Goal: Information Seeking & Learning: Learn about a topic

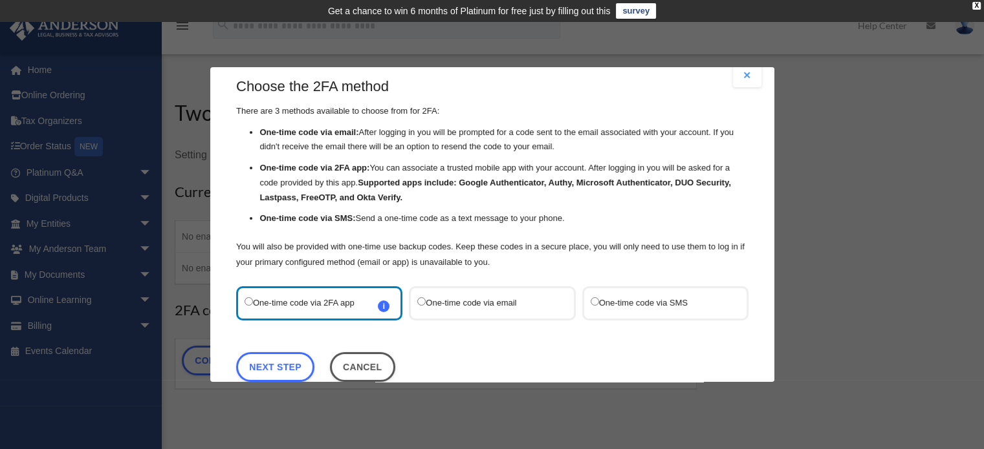
scroll to position [17, 0]
click at [601, 300] on label "One-time code via SMS" at bounding box center [658, 302] width 136 height 17
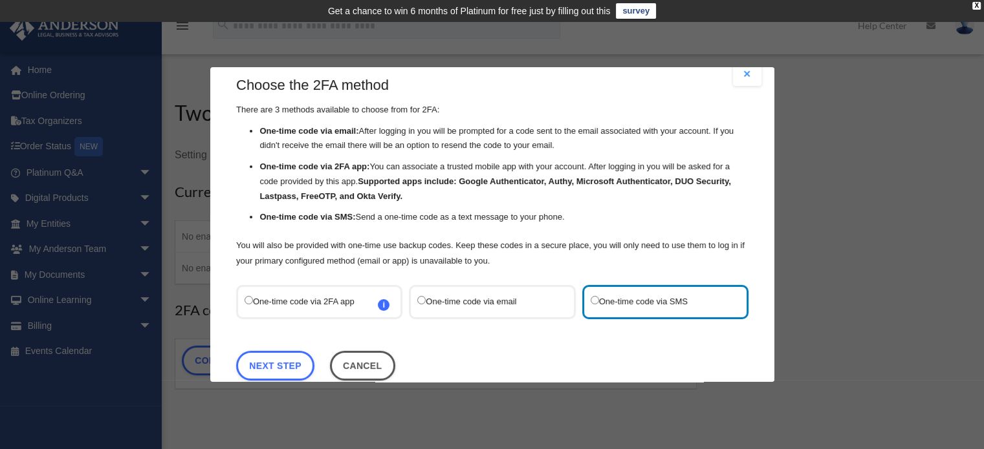
click at [468, 305] on label "One-time code via email" at bounding box center [485, 302] width 136 height 17
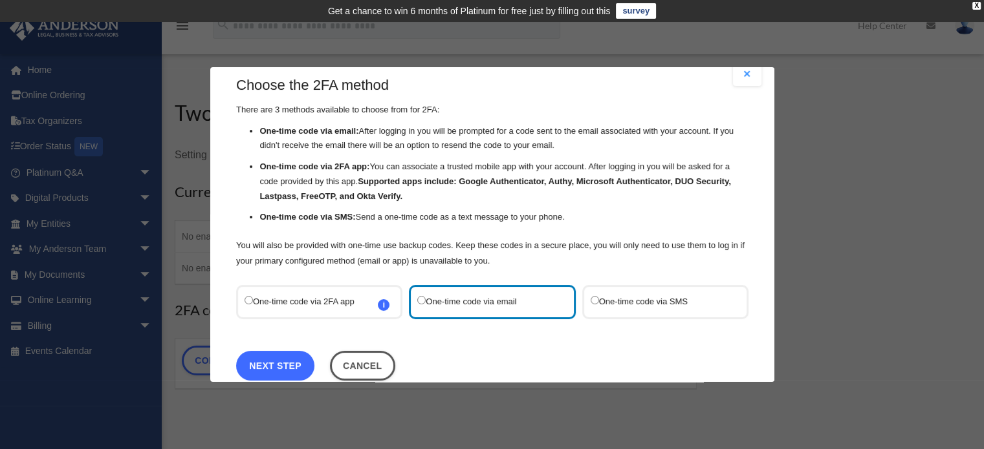
click at [294, 358] on link "Next Step" at bounding box center [275, 366] width 78 height 30
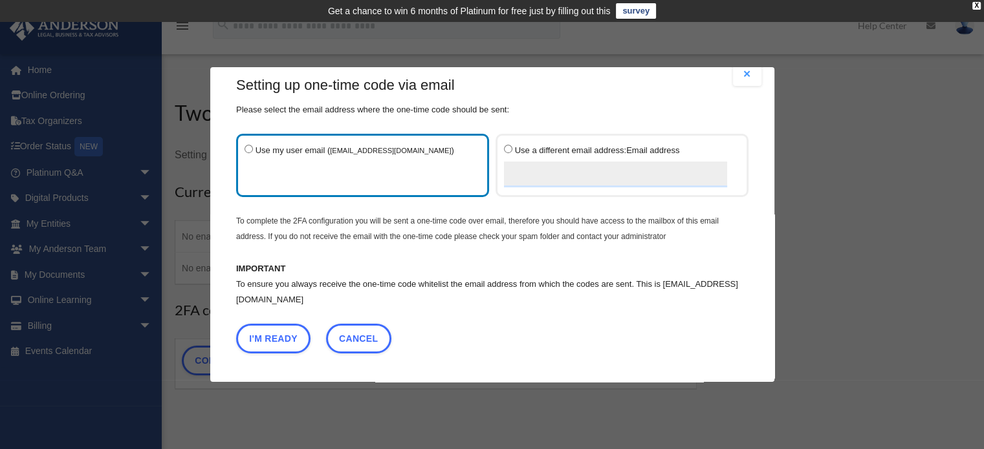
click at [371, 169] on label "Use my user email ( nathanfritzler93@gmail.com )" at bounding box center [355, 165] width 223 height 47
click at [301, 333] on button "I'm Ready" at bounding box center [273, 339] width 74 height 30
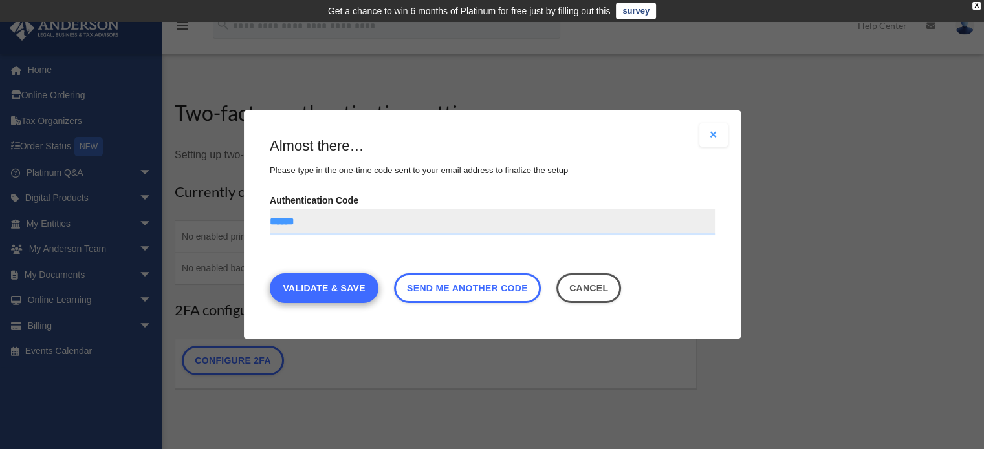
type input "******"
click at [347, 283] on link "Validate & Save" at bounding box center [324, 289] width 109 height 30
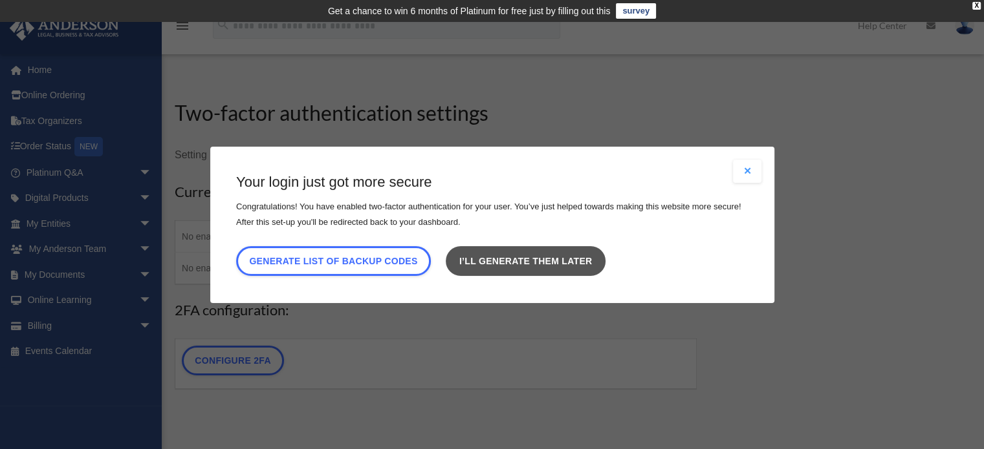
click at [513, 261] on link "I’ll generate them later" at bounding box center [525, 261] width 159 height 30
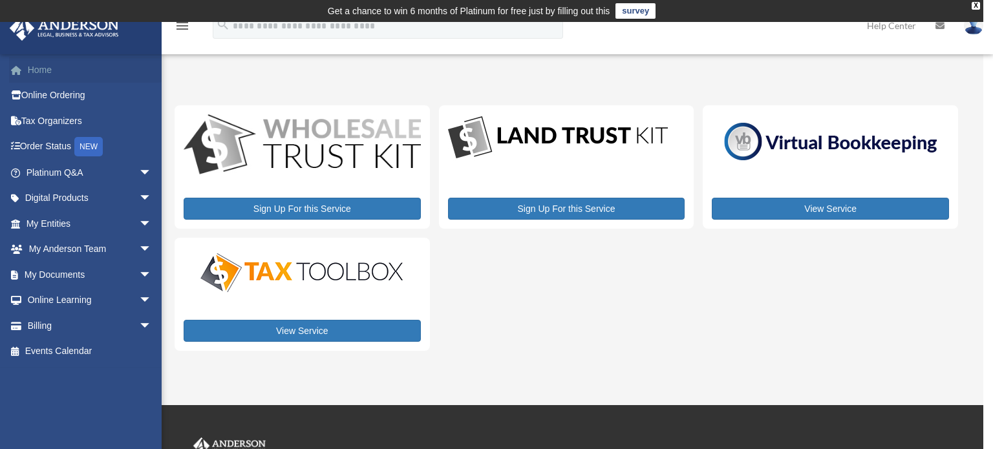
click at [35, 64] on link "Home" at bounding box center [90, 70] width 162 height 26
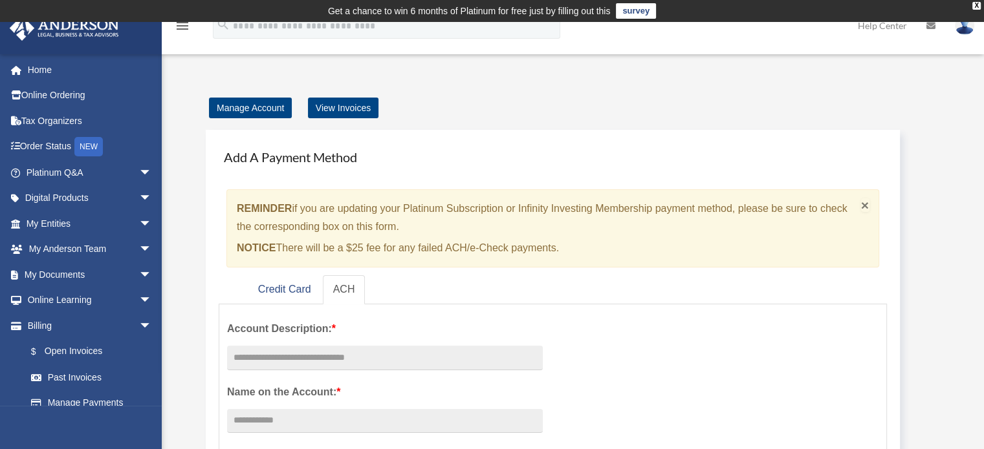
click at [867, 205] on span "×" at bounding box center [865, 205] width 8 height 15
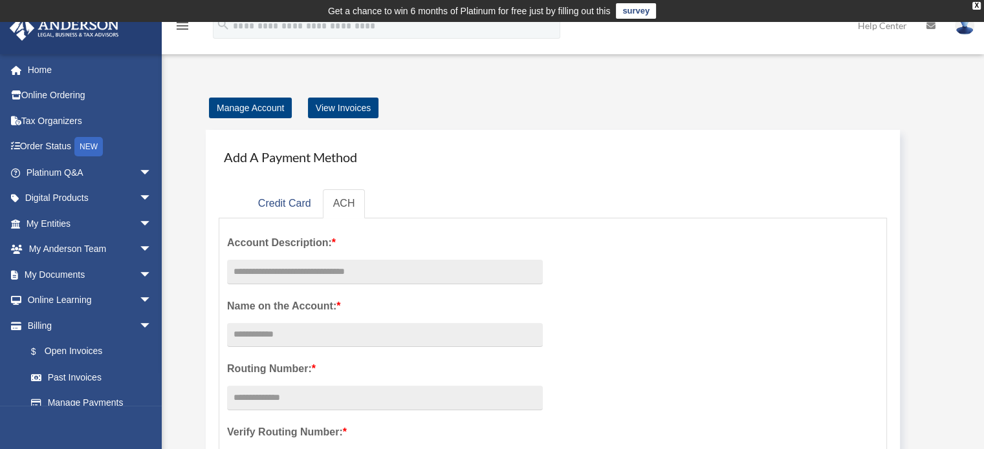
click at [977, 5] on div "X" at bounding box center [976, 6] width 8 height 8
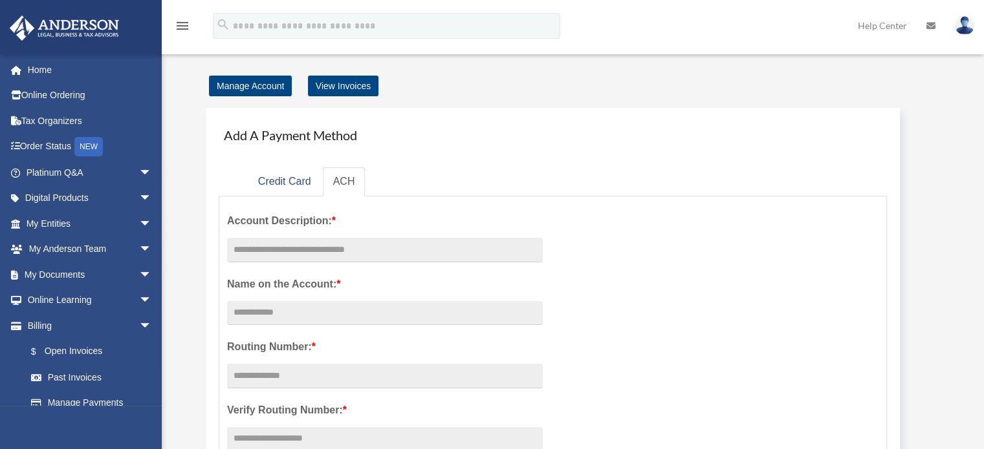
click at [965, 24] on img at bounding box center [964, 25] width 19 height 19
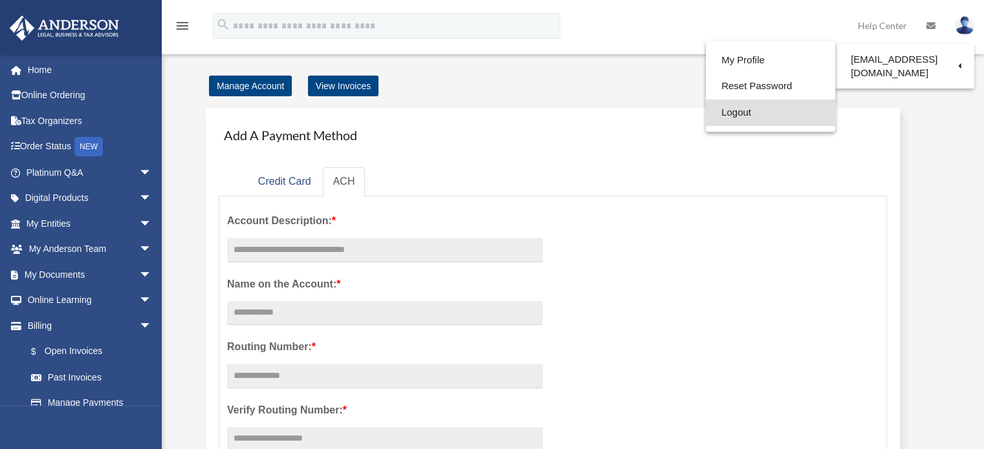
click at [722, 113] on link "Logout" at bounding box center [770, 113] width 129 height 27
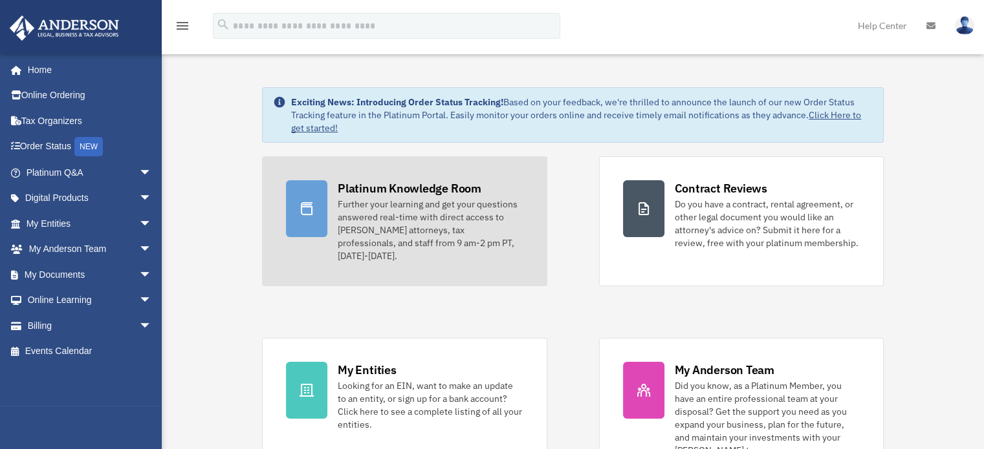
click at [382, 222] on div "Further your learning and get your questions answered real-time with direct acc…" at bounding box center [430, 230] width 185 height 65
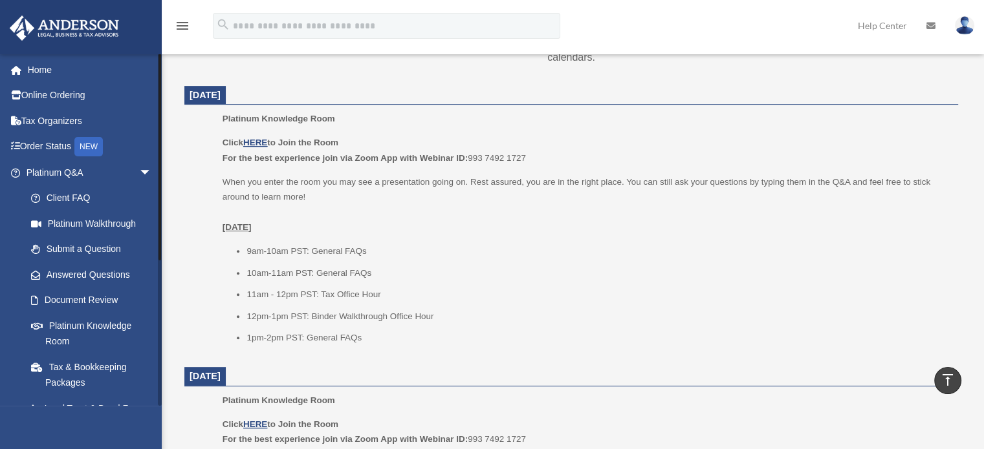
scroll to position [238, 0]
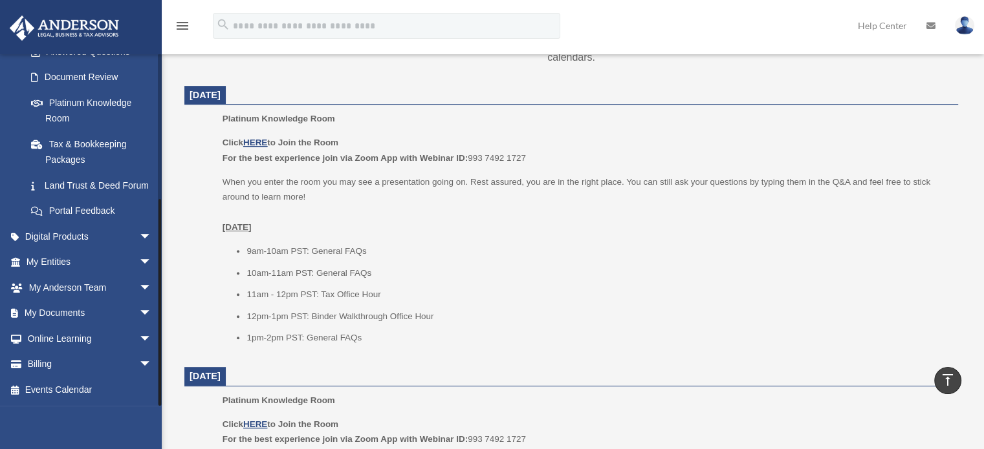
drag, startPoint x: 158, startPoint y: 349, endPoint x: 158, endPoint y: 360, distance: 11.6
click at [158, 360] on div at bounding box center [160, 230] width 4 height 352
click at [139, 312] on span "arrow_drop_down" at bounding box center [152, 314] width 26 height 27
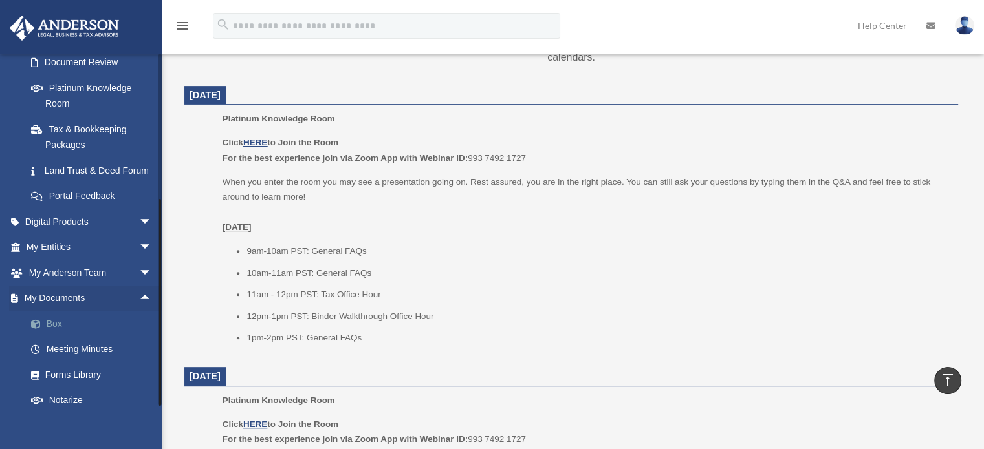
click at [55, 337] on link "Box" at bounding box center [94, 324] width 153 height 26
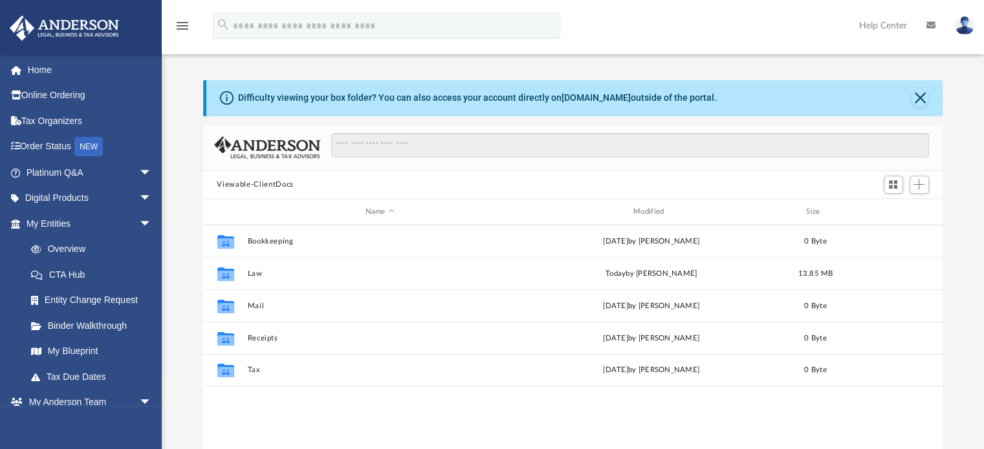
scroll to position [284, 729]
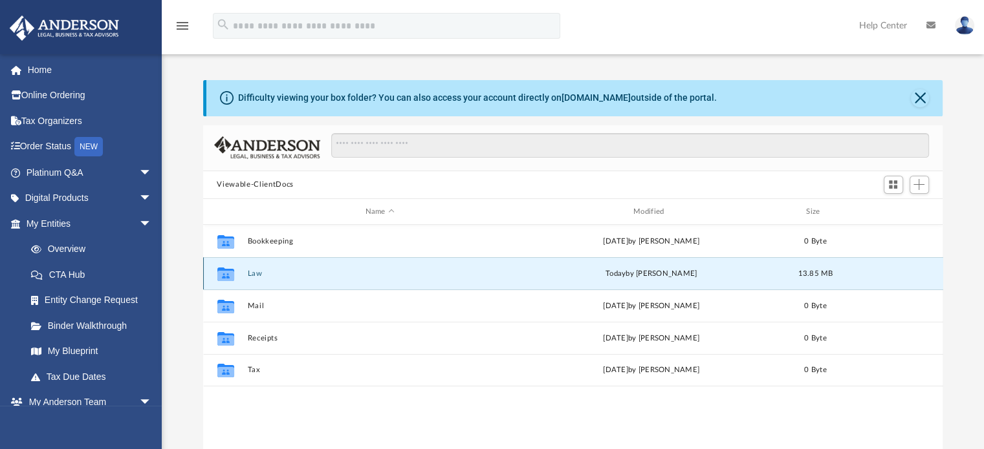
click at [252, 271] on button "Law" at bounding box center [379, 274] width 265 height 8
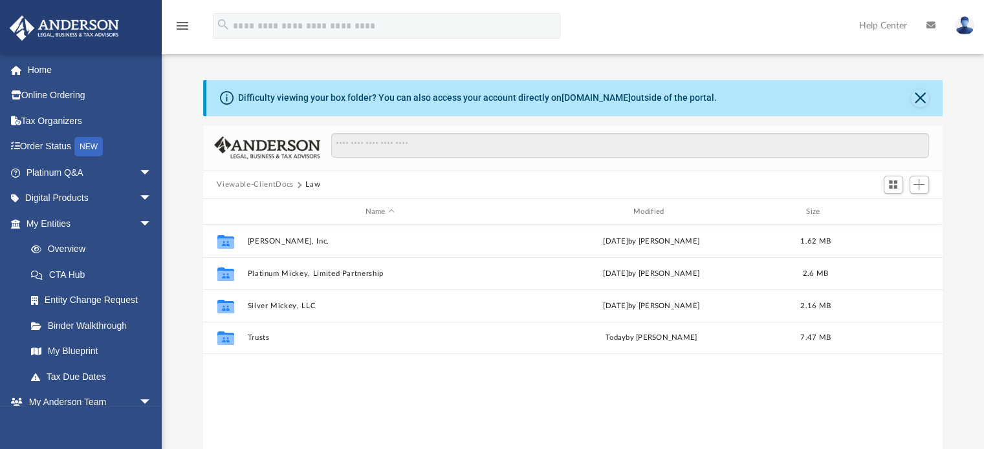
click at [259, 180] on button "Viewable-ClientDocs" at bounding box center [255, 185] width 76 height 12
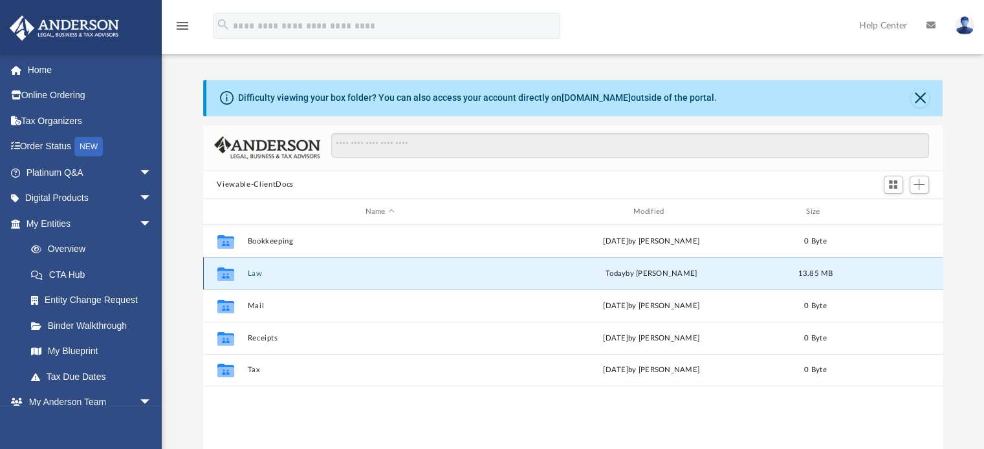
click at [266, 274] on button "Law" at bounding box center [379, 274] width 265 height 8
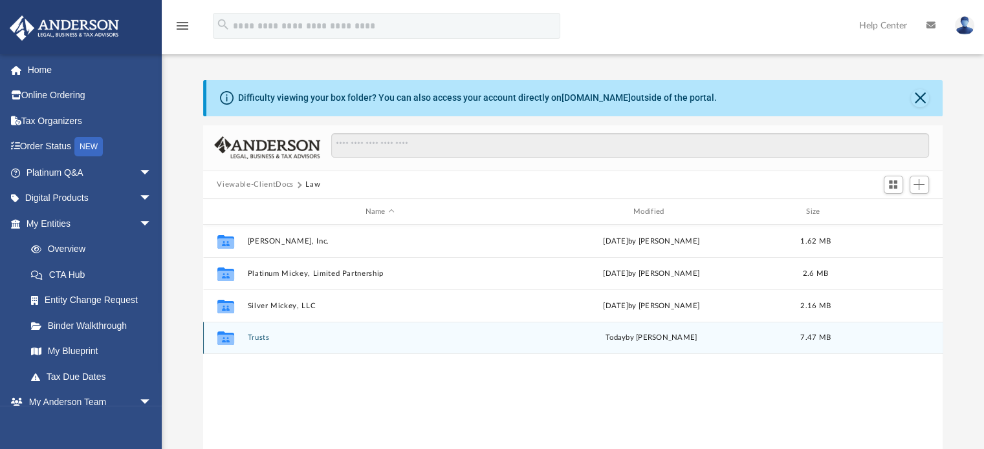
click at [252, 336] on button "Trusts" at bounding box center [379, 338] width 265 height 8
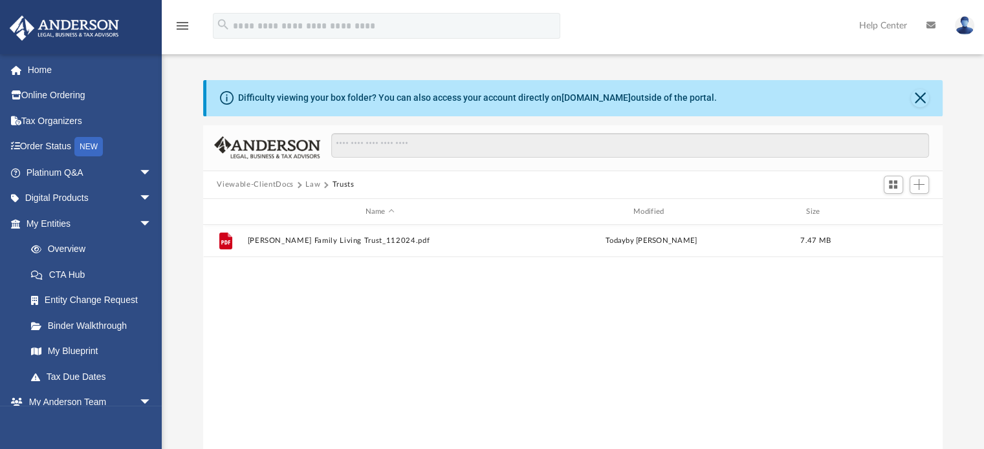
click at [316, 183] on button "Law" at bounding box center [312, 185] width 15 height 12
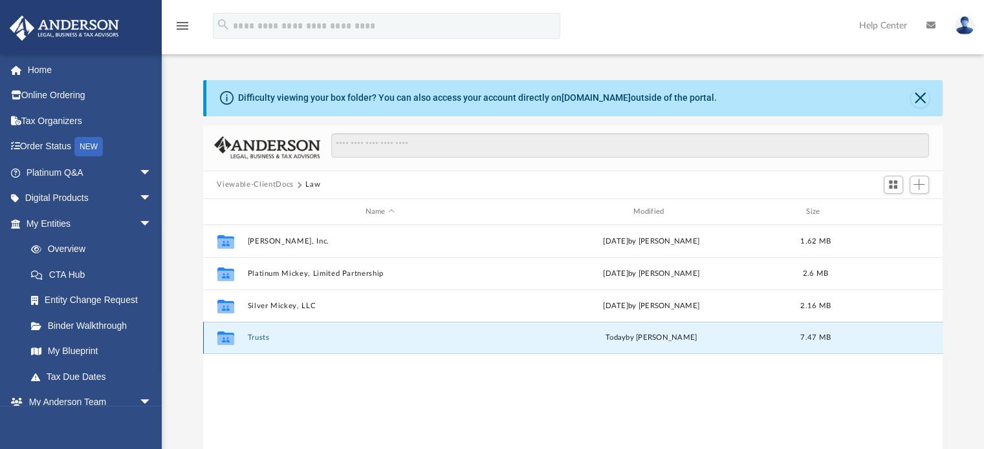
click at [251, 336] on button "Trusts" at bounding box center [379, 338] width 265 height 8
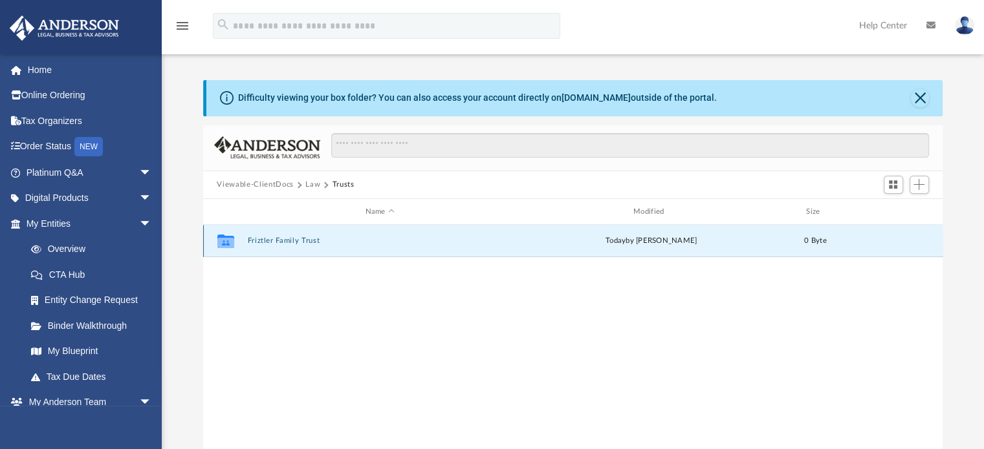
click at [274, 239] on button "Friztler Family Trust" at bounding box center [379, 241] width 265 height 8
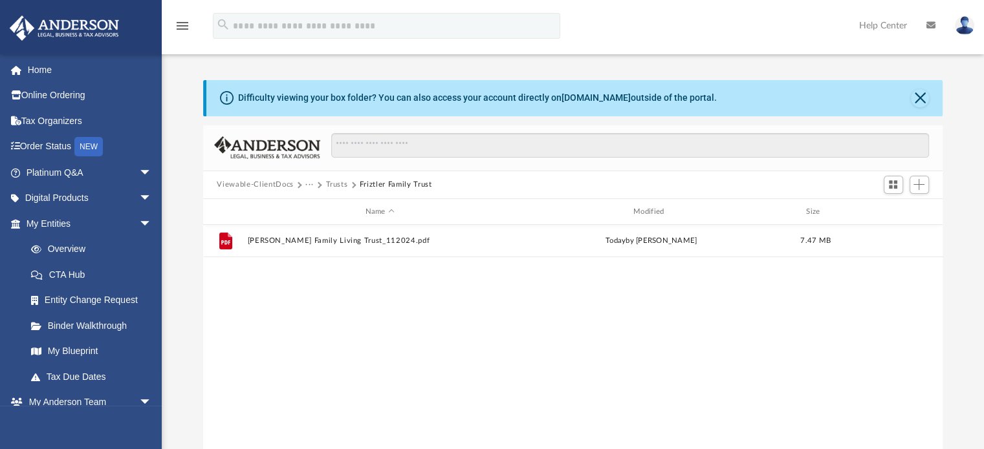
click at [331, 182] on button "Trusts" at bounding box center [336, 185] width 22 height 12
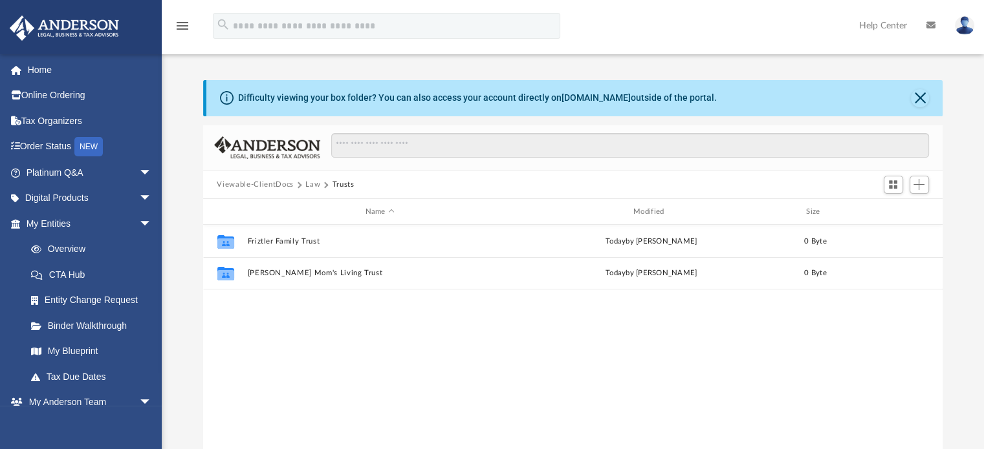
click at [314, 185] on button "Law" at bounding box center [312, 185] width 15 height 12
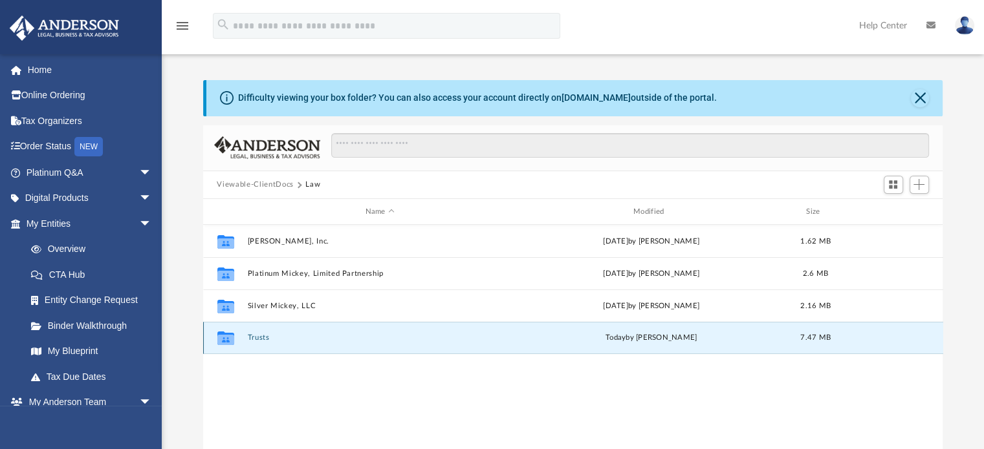
click at [263, 338] on button "Trusts" at bounding box center [379, 338] width 265 height 8
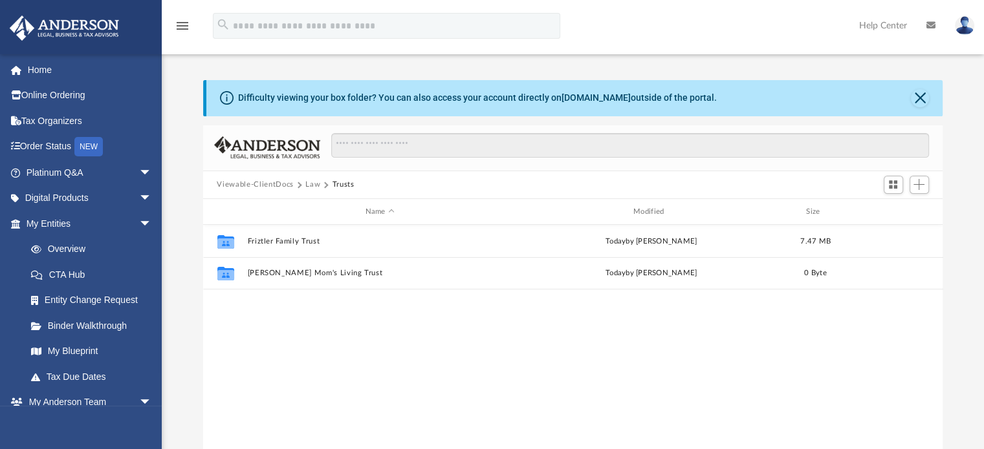
click at [310, 184] on button "Law" at bounding box center [312, 185] width 15 height 12
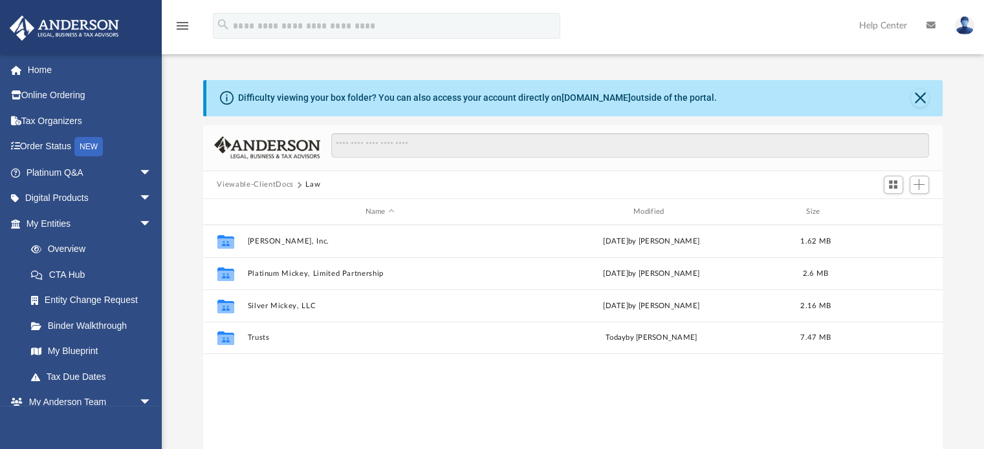
click at [278, 179] on button "Viewable-ClientDocs" at bounding box center [255, 185] width 76 height 12
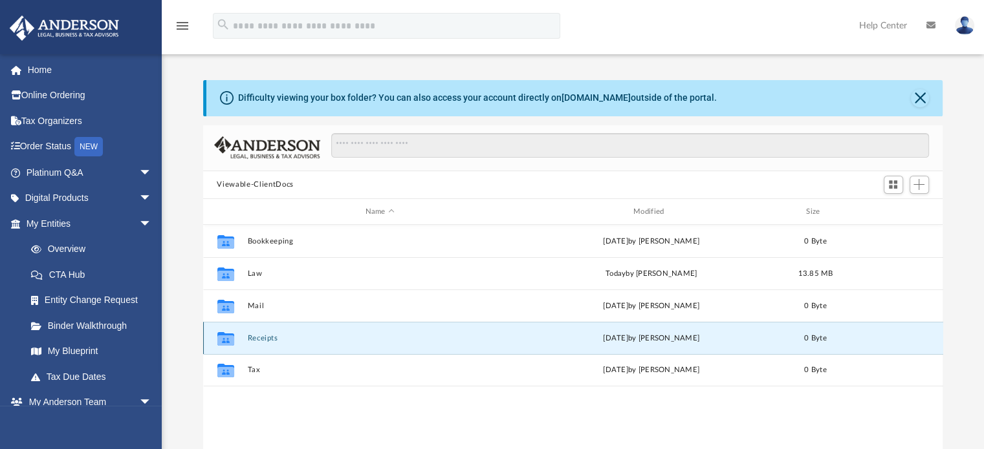
click at [264, 338] on button "Receipts" at bounding box center [379, 338] width 265 height 8
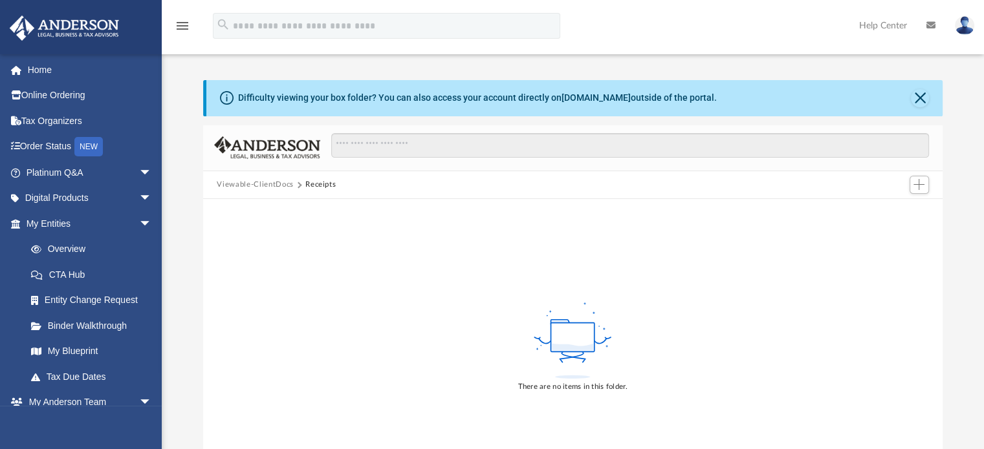
click at [259, 185] on button "Viewable-ClientDocs" at bounding box center [255, 185] width 76 height 12
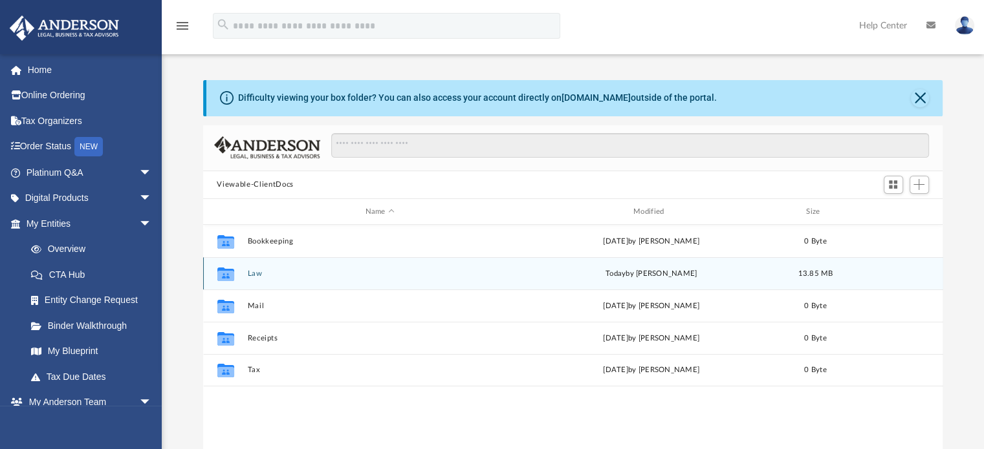
click at [246, 273] on div "Collaborated Folder Law [DATE] by [PERSON_NAME] 13.85 MB" at bounding box center [573, 273] width 740 height 32
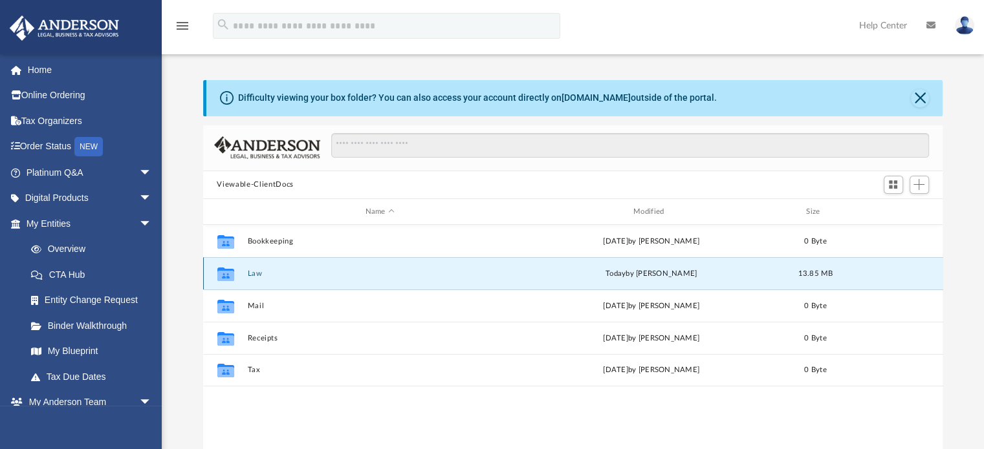
click at [254, 274] on button "Law" at bounding box center [379, 274] width 265 height 8
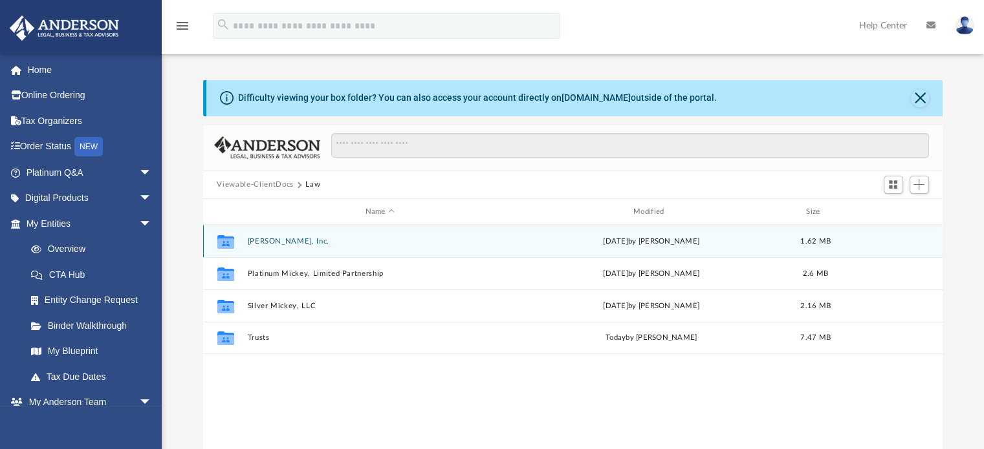
click at [295, 237] on button "[PERSON_NAME], Inc." at bounding box center [379, 241] width 265 height 8
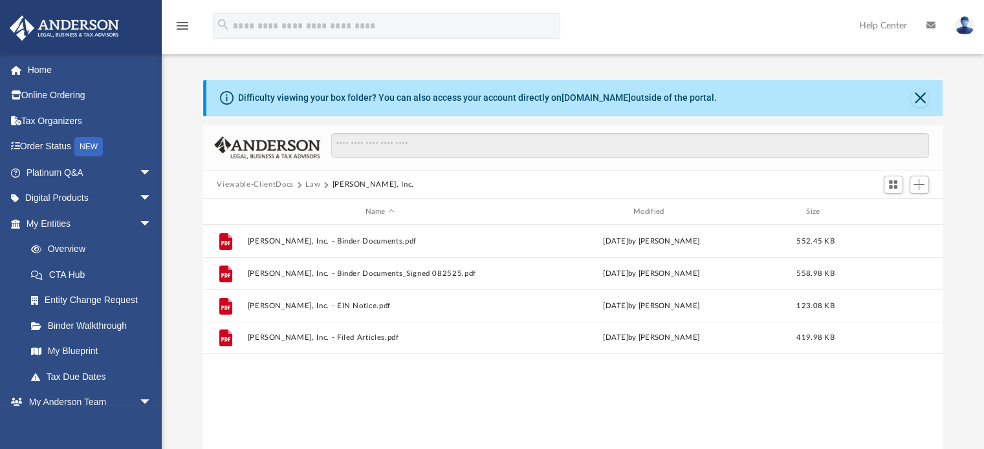
click at [311, 182] on button "Law" at bounding box center [312, 185] width 15 height 12
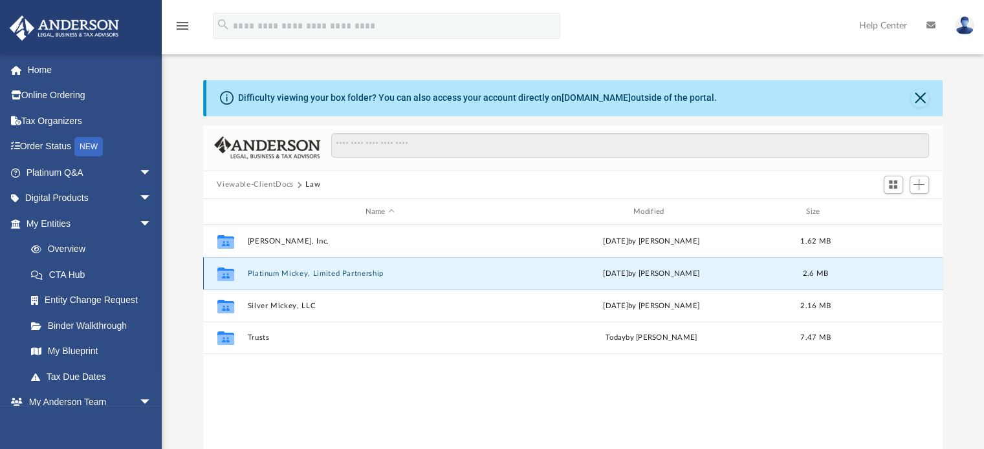
click at [300, 271] on button "Platinum Mickey, Limited Partnership" at bounding box center [379, 274] width 265 height 8
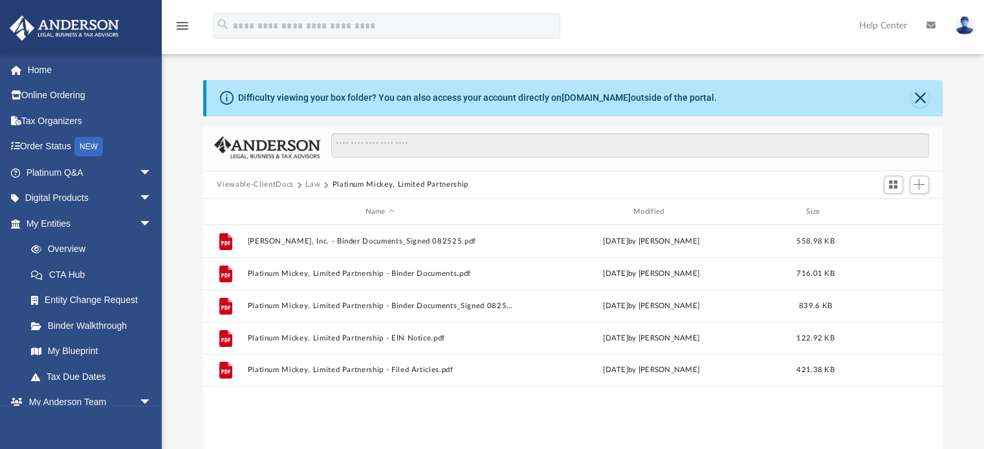
click at [310, 188] on button "Law" at bounding box center [312, 185] width 15 height 12
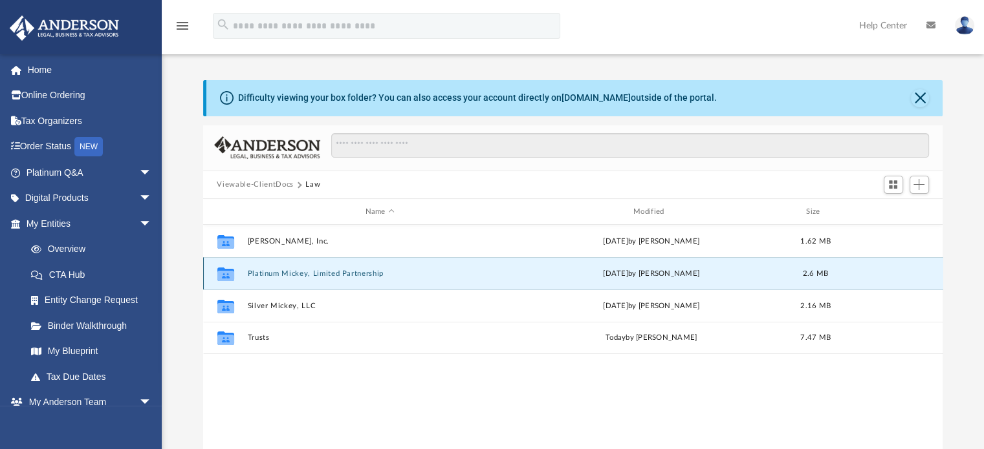
click at [334, 276] on button "Platinum Mickey, Limited Partnership" at bounding box center [379, 274] width 265 height 8
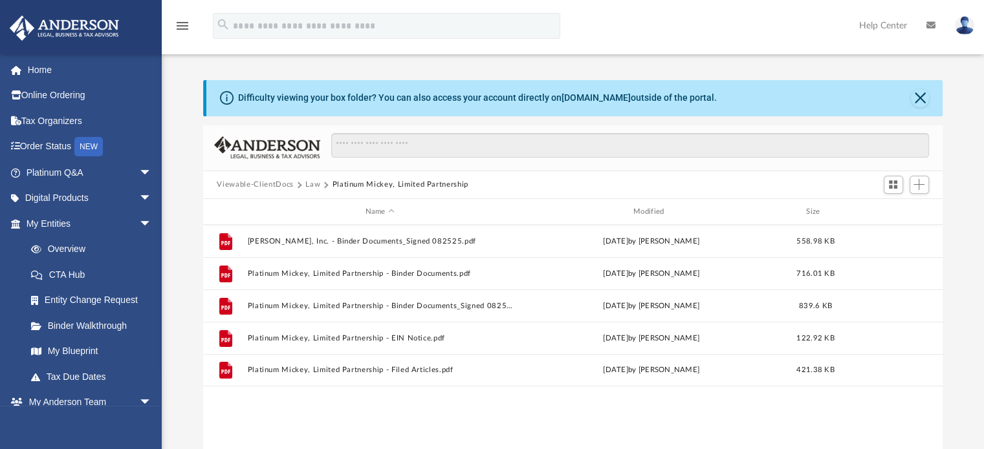
click at [543, 387] on div "File [PERSON_NAME], Inc. - Binder Documents_Signed 082525.pdf [DATE] by [PERSON…" at bounding box center [573, 359] width 740 height 268
click at [315, 182] on button "Law" at bounding box center [312, 185] width 15 height 12
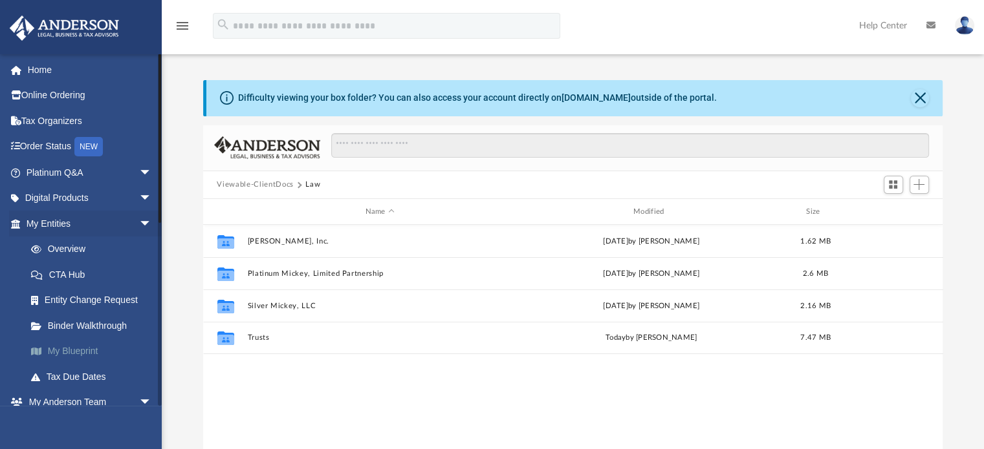
click at [80, 350] on link "My Blueprint" at bounding box center [94, 352] width 153 height 26
